Goal: Transaction & Acquisition: Purchase product/service

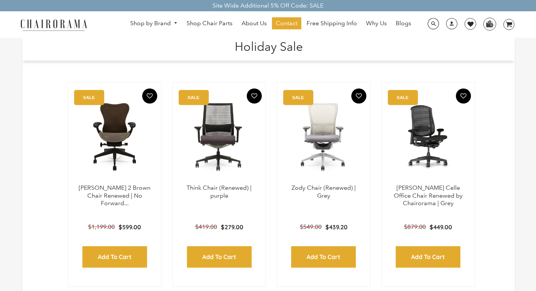
click at [197, 39] on h1 "Holiday Sale" at bounding box center [268, 46] width 477 height 16
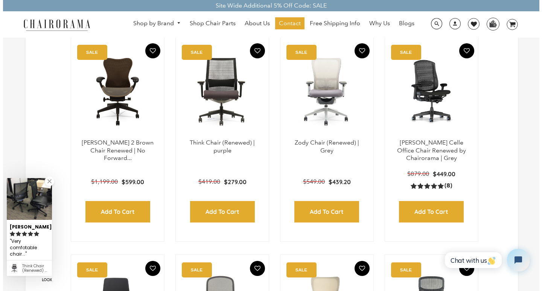
scroll to position [60, 0]
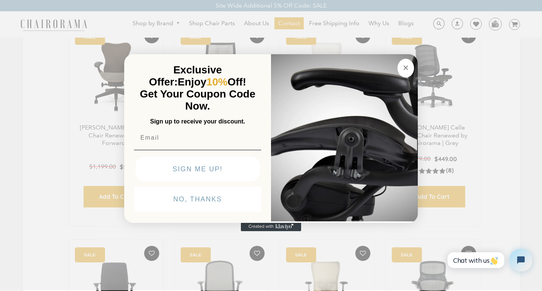
click at [309, 53] on img "POPUP Form" at bounding box center [344, 137] width 147 height 169
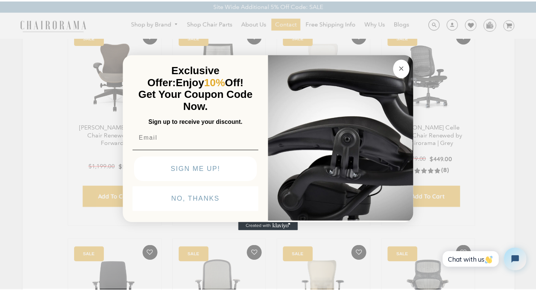
scroll to position [7, 0]
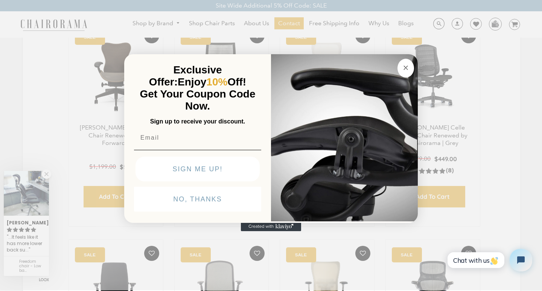
click at [204, 76] on span "Enjoy 10% Off!" at bounding box center [212, 82] width 68 height 12
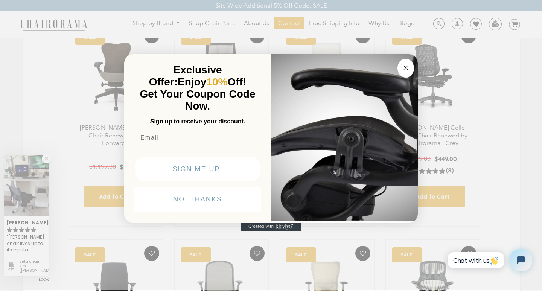
click at [312, 53] on img "POPUP Form" at bounding box center [344, 137] width 147 height 169
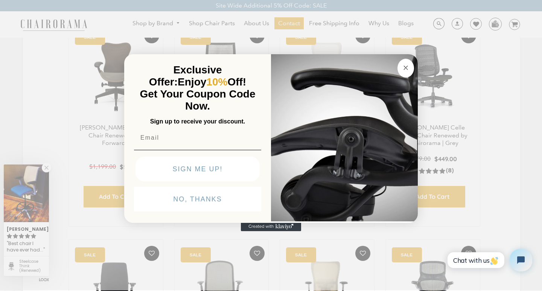
click at [92, 189] on div "Close dialog Exclusive Offer: Enjoy 10% Off! Get Your Coupon Code Now. Sign up …" at bounding box center [271, 144] width 542 height 291
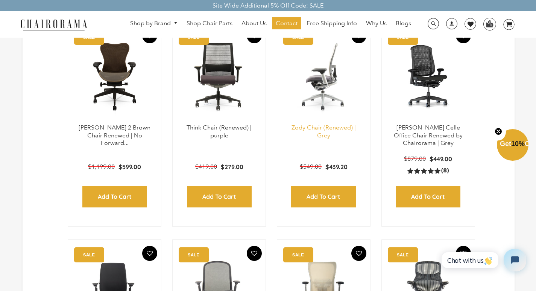
click at [319, 133] on link "Zody Chair (Renewed) | Grey" at bounding box center [324, 131] width 64 height 15
